Goal: Complete application form

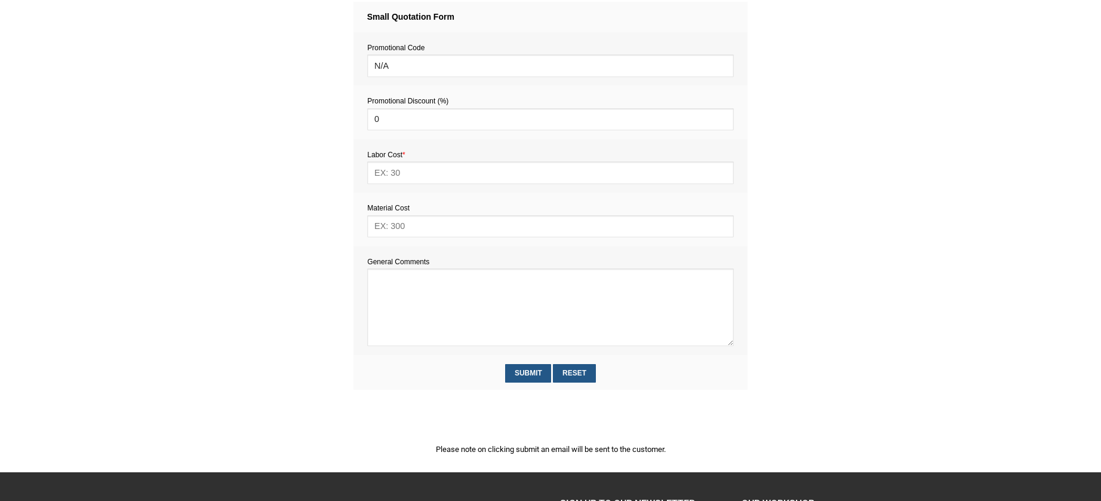
scroll to position [509, 0]
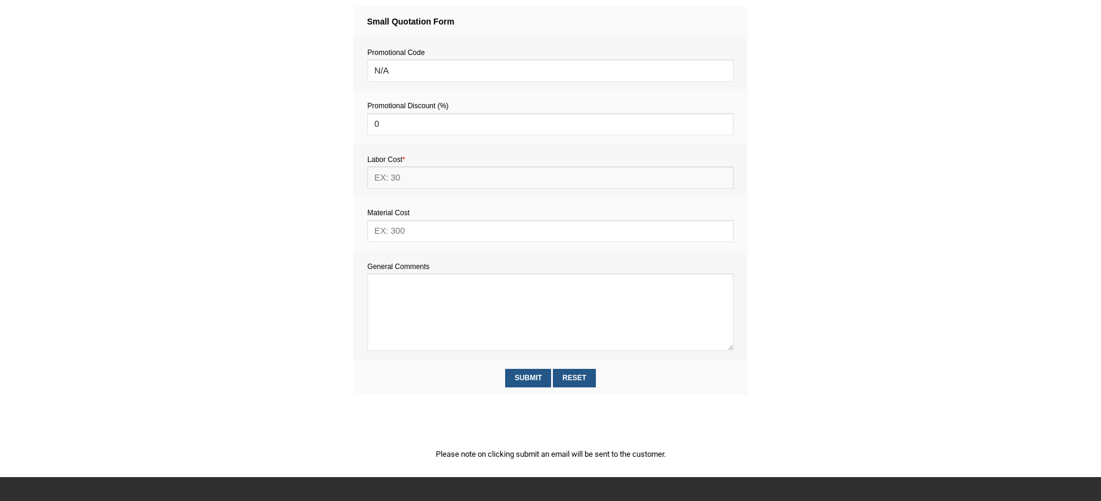
click at [401, 182] on input "text" at bounding box center [550, 177] width 366 height 22
type input "264"
click at [391, 225] on input "text" at bounding box center [550, 231] width 366 height 22
type input "40"
click at [395, 292] on textarea at bounding box center [550, 312] width 366 height 78
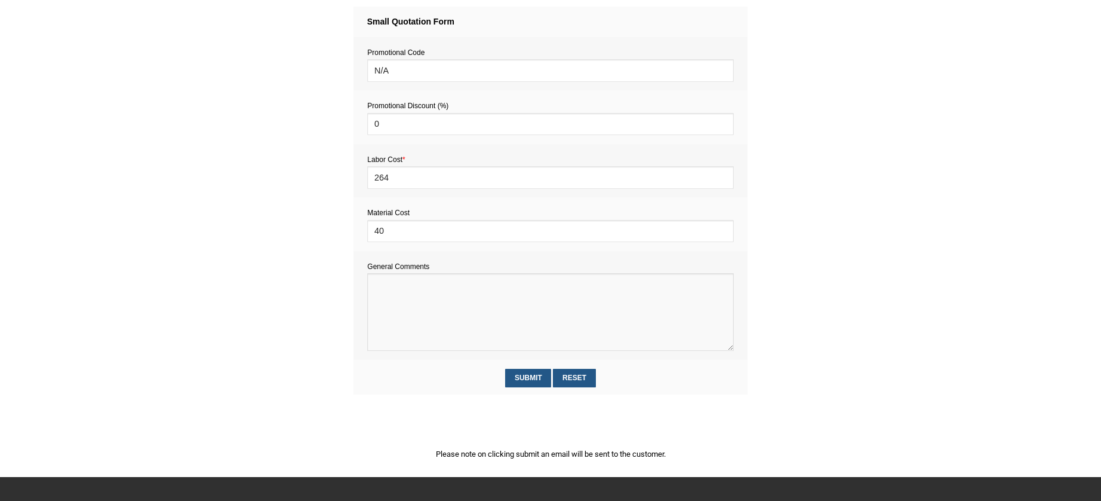
paste textarea "Estimate provision for a professional handyman (service call out and labour) to…"
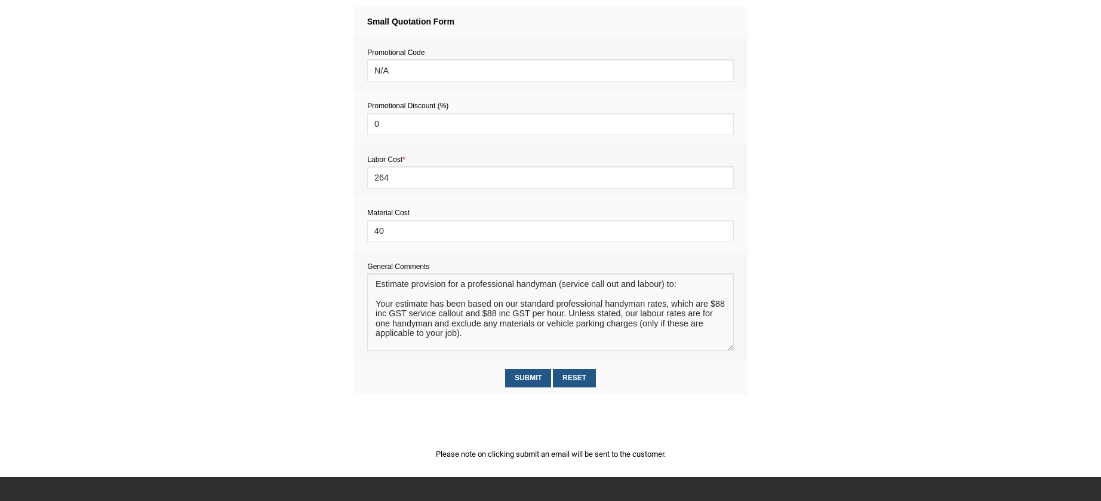
scroll to position [17, 0]
click at [385, 287] on textarea at bounding box center [550, 312] width 366 height 78
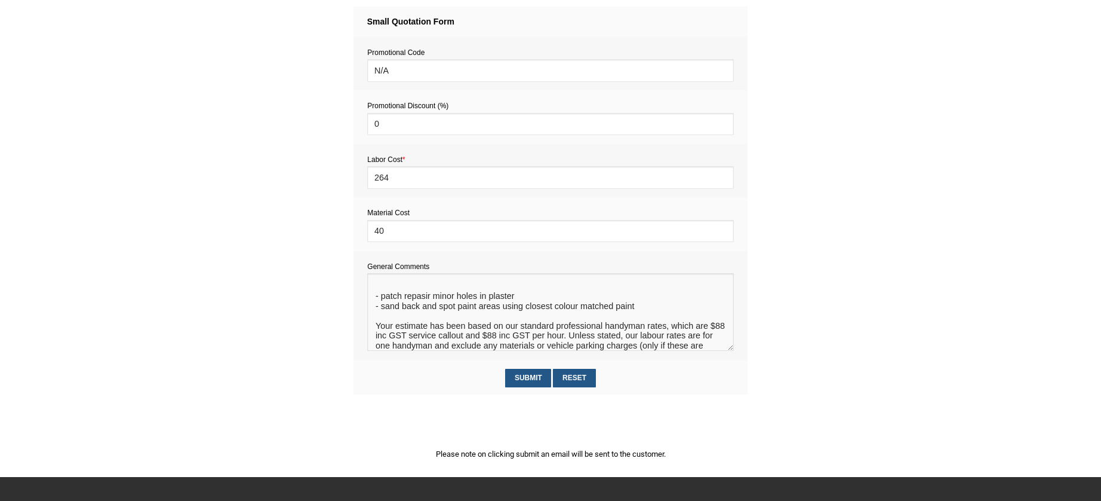
click at [421, 309] on textarea at bounding box center [550, 312] width 366 height 78
click at [427, 309] on textarea at bounding box center [550, 312] width 366 height 78
click at [426, 309] on textarea at bounding box center [550, 312] width 366 height 78
type textarea "Estimate provision for a professional handyman (service call out and labour) to…"
click at [380, 233] on input "40" at bounding box center [550, 231] width 366 height 22
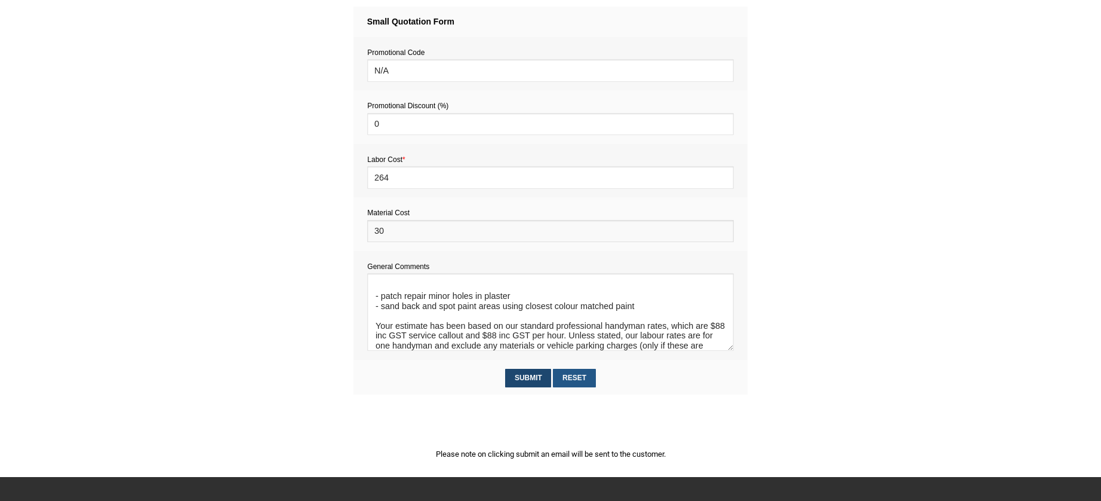
type input "30"
click at [535, 377] on input "Submit" at bounding box center [528, 378] width 46 height 19
